Goal: Navigation & Orientation: Go to known website

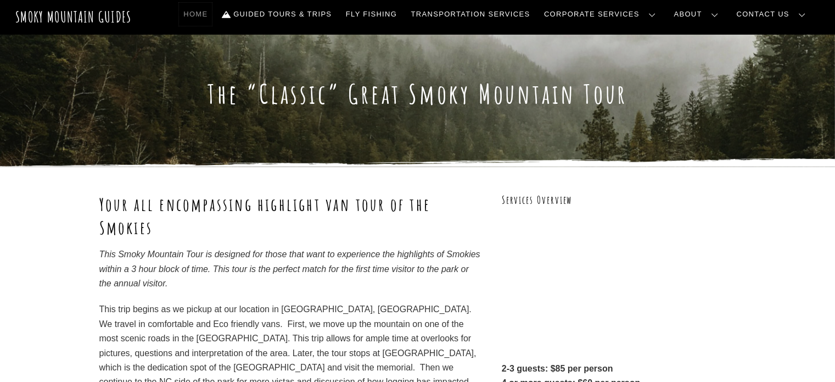
click at [212, 9] on link "Home" at bounding box center [195, 14] width 33 height 23
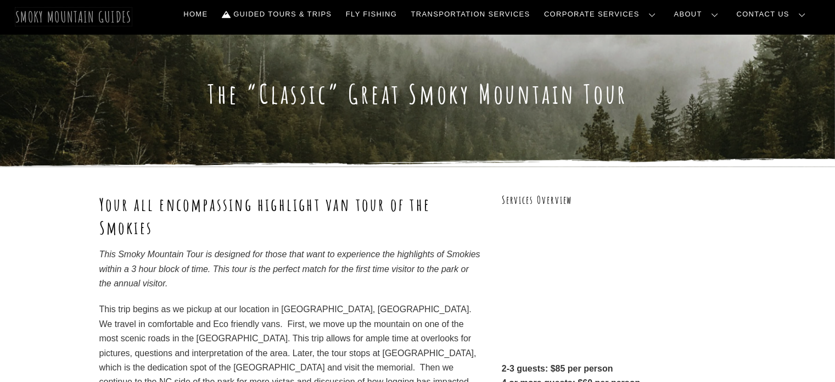
click at [32, 19] on span "Smoky Mountain Guides" at bounding box center [73, 17] width 116 height 18
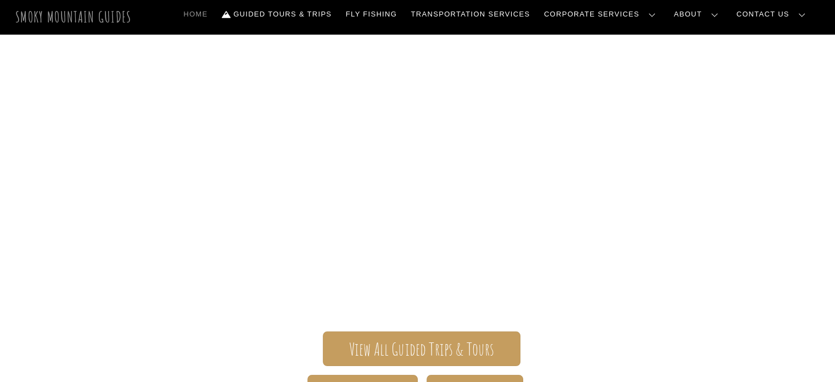
drag, startPoint x: 12, startPoint y: 16, endPoint x: 28, endPoint y: 18, distance: 16.0
click at [13, 21] on header "Smoky Mountain Guides Search Home Guided Tours & Trips Fly Fishing Transportati…" at bounding box center [417, 16] width 835 height 33
drag, startPoint x: 134, startPoint y: 16, endPoint x: 15, endPoint y: 20, distance: 118.7
click at [15, 20] on div "Smoky Mountain Guides" at bounding box center [76, 17] width 122 height 28
